Goal: Task Accomplishment & Management: Manage account settings

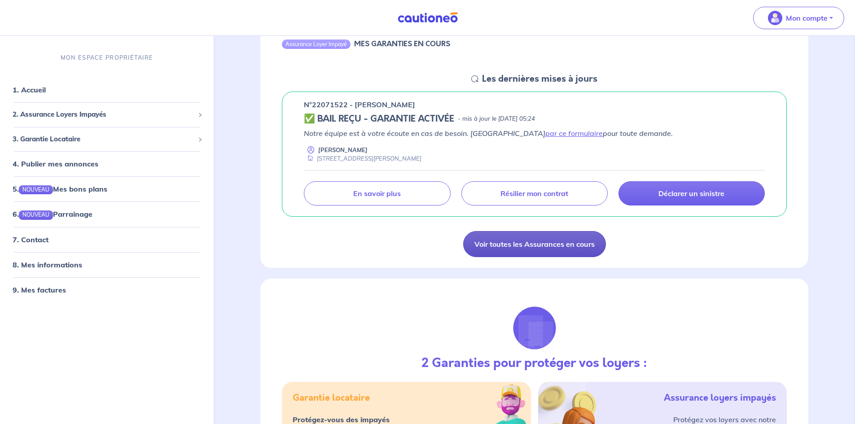
scroll to position [90, 0]
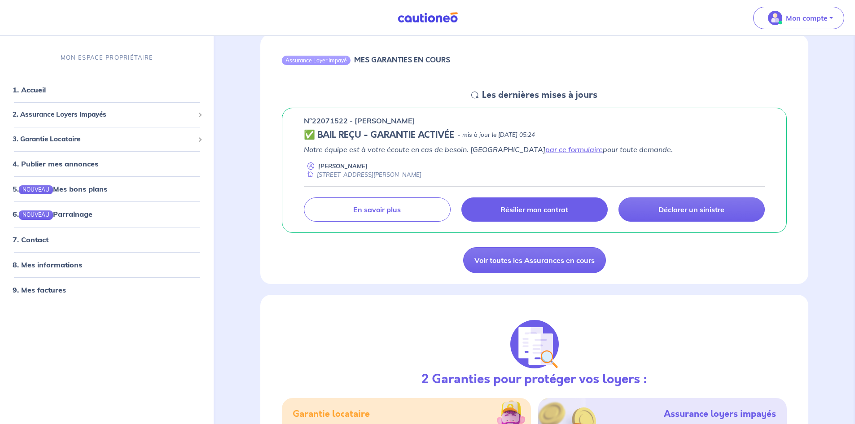
click at [539, 208] on p "Résilier mon contrat" at bounding box center [534, 209] width 68 height 9
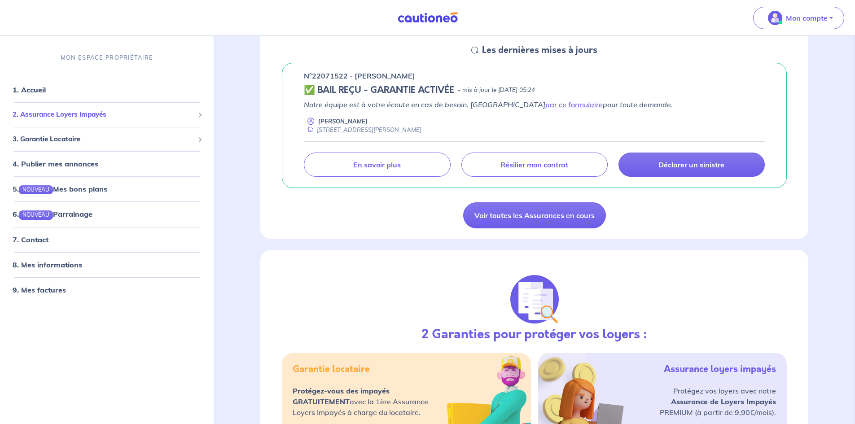
click at [76, 111] on span "2. Assurance Loyers Impayés" at bounding box center [104, 114] width 182 height 10
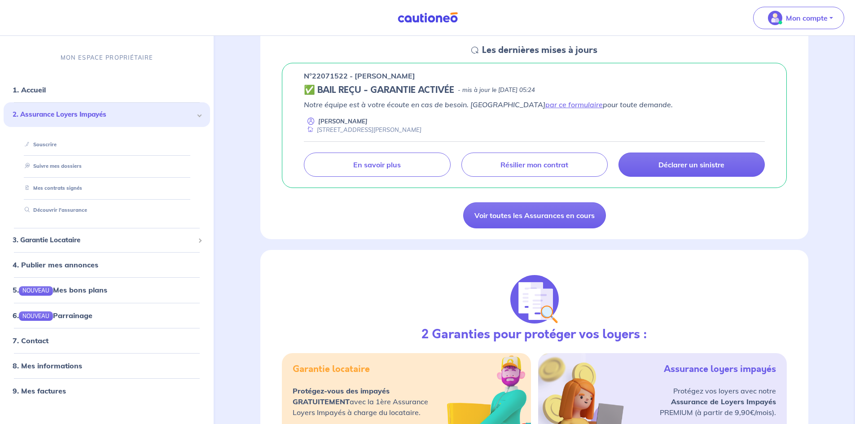
click at [76, 111] on span "2. Assurance Loyers Impayés" at bounding box center [104, 114] width 182 height 10
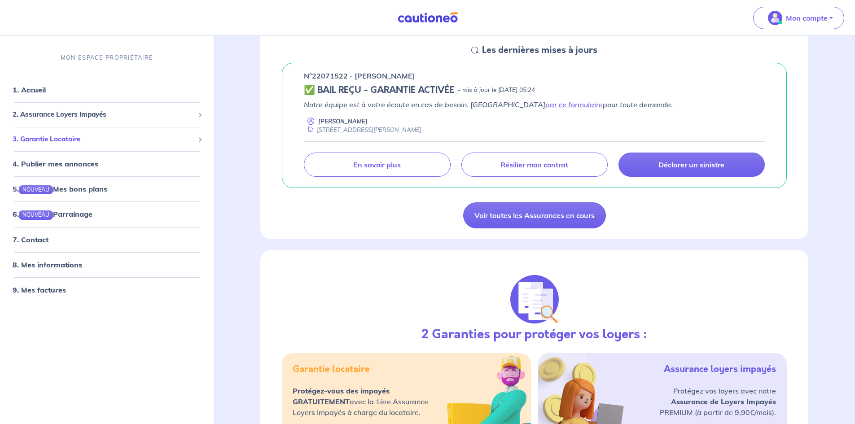
click at [78, 141] on span "3. Garantie Locataire" at bounding box center [104, 139] width 182 height 10
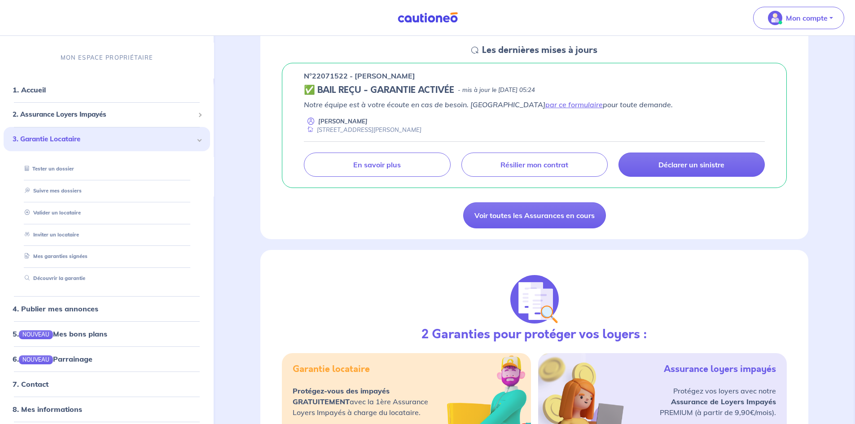
click at [78, 141] on span "3. Garantie Locataire" at bounding box center [104, 139] width 182 height 10
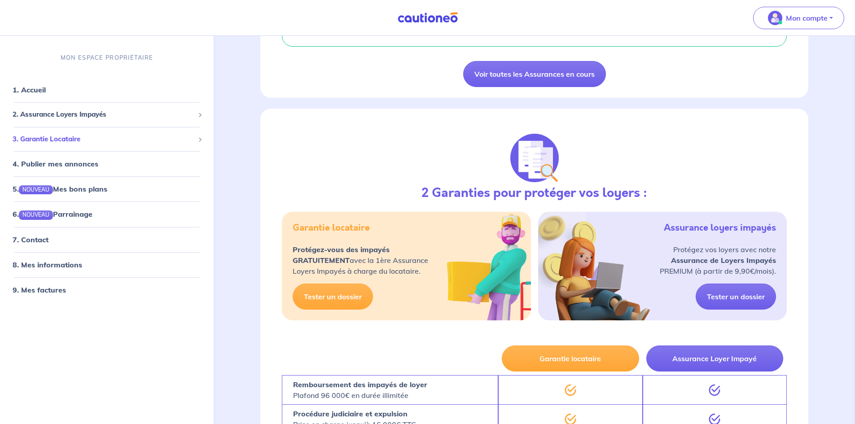
scroll to position [269, 0]
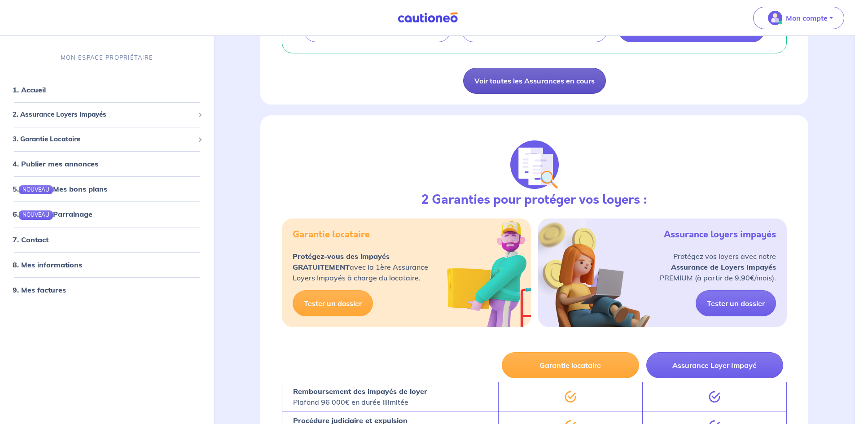
click at [531, 86] on link "Voir toutes les Assurances en cours" at bounding box center [534, 81] width 143 height 26
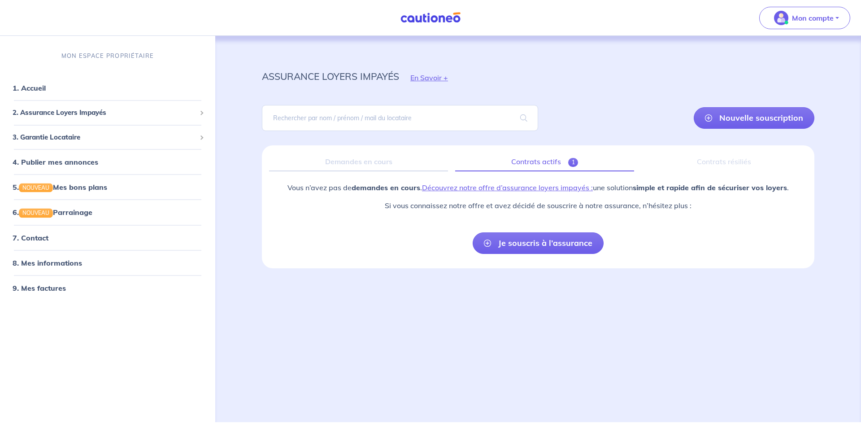
click at [558, 160] on link "Contrats actifs 1" at bounding box center [544, 162] width 179 height 19
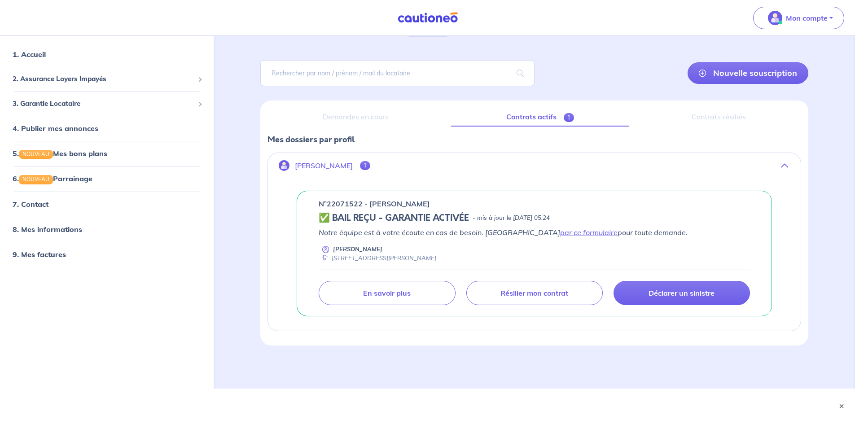
scroll to position [45, 0]
click at [842, 405] on button "×" at bounding box center [841, 406] width 11 height 11
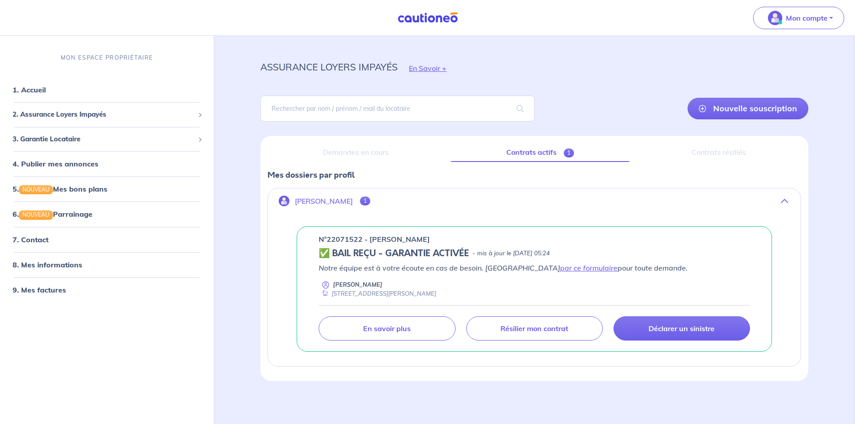
scroll to position [9, 0]
click at [549, 336] on link "Résilier mon contrat" at bounding box center [534, 328] width 136 height 24
click at [560, 264] on link "par ce formulaire" at bounding box center [588, 267] width 57 height 9
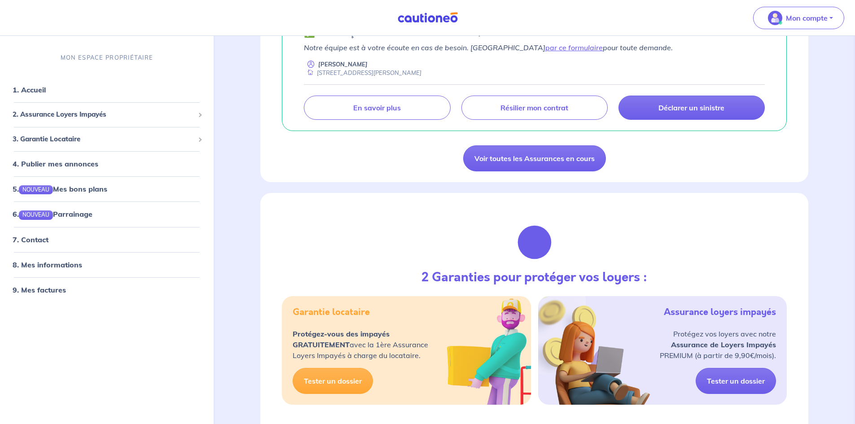
scroll to position [179, 0]
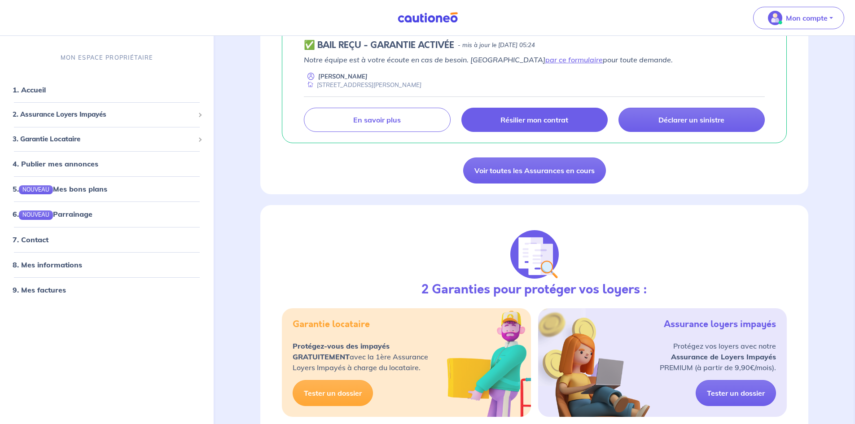
click at [497, 116] on link "Résilier mon contrat" at bounding box center [534, 120] width 146 height 24
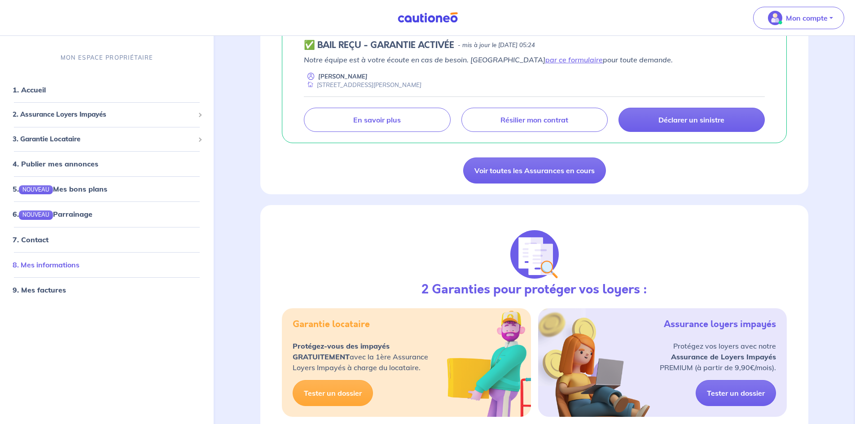
click at [61, 264] on link "8. Mes informations" at bounding box center [46, 264] width 67 height 9
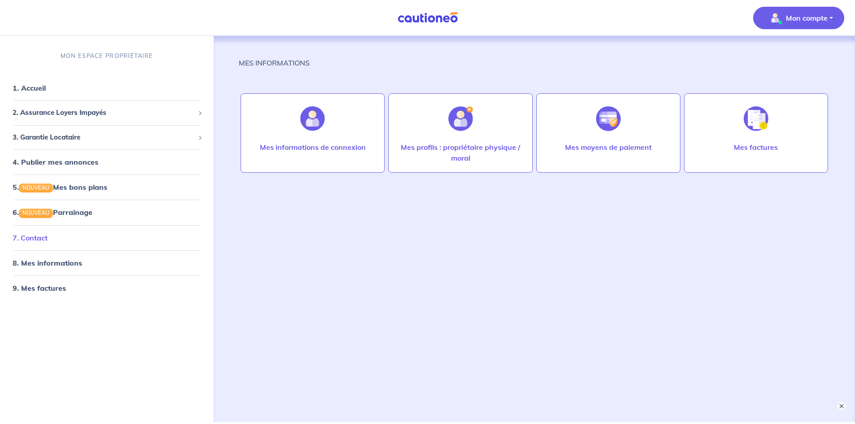
click at [48, 238] on link "7. Contact" at bounding box center [30, 237] width 35 height 9
click at [27, 92] on link "1. Accueil" at bounding box center [29, 87] width 33 height 9
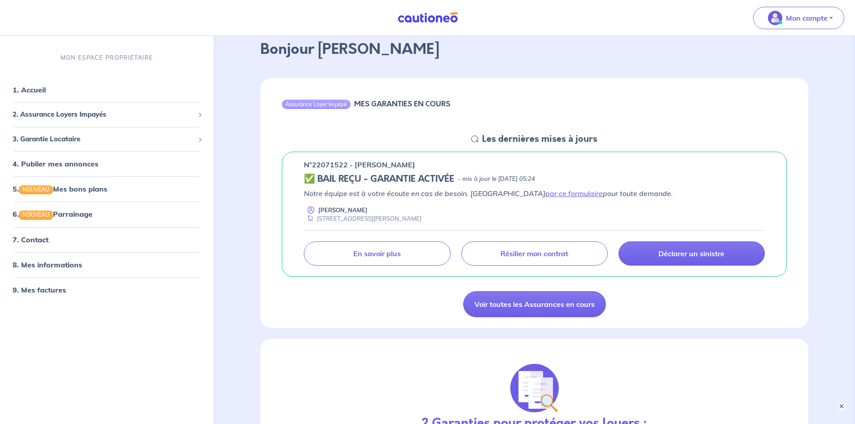
scroll to position [45, 0]
click at [60, 288] on link "9. Mes factures" at bounding box center [39, 289] width 52 height 9
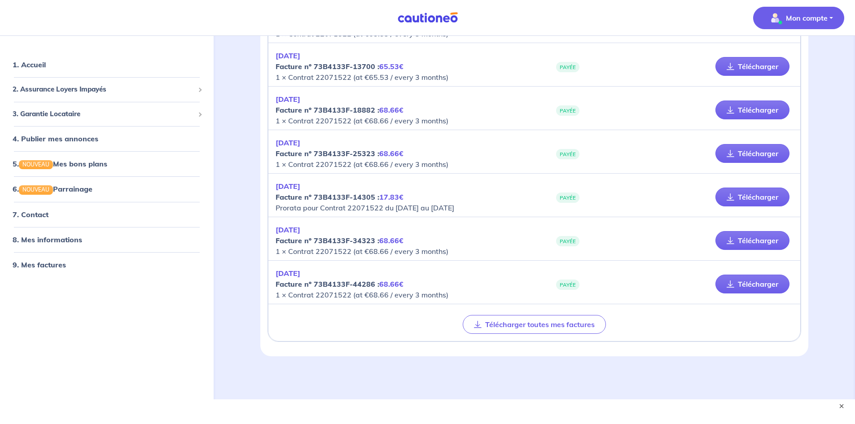
scroll to position [244, 0]
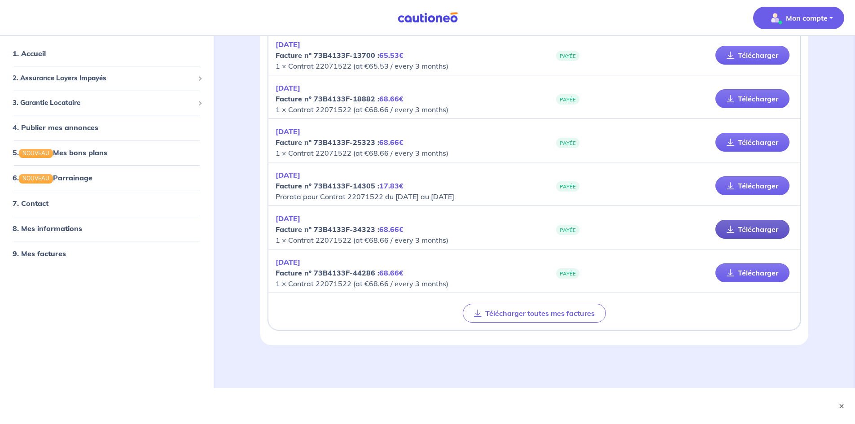
click at [757, 227] on link "Télécharger" at bounding box center [752, 229] width 74 height 19
